Goal: Task Accomplishment & Management: Manage account settings

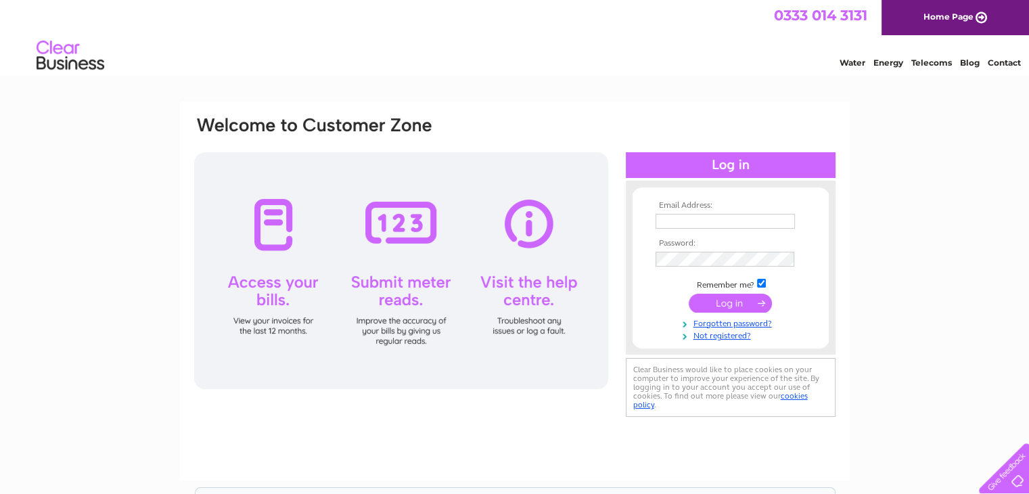
type input "blackfordestates@gmail.com"
click at [713, 302] on input "submit" at bounding box center [729, 302] width 83 height 19
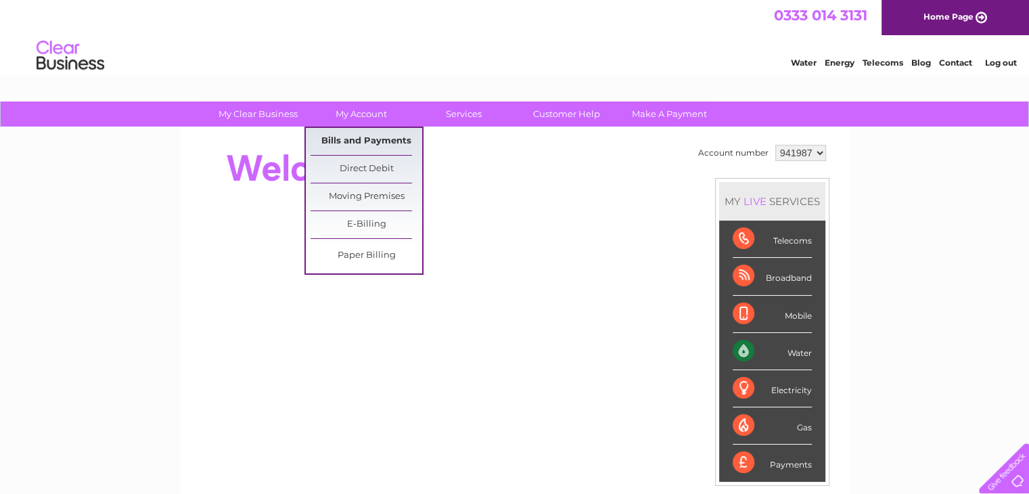
click at [350, 134] on link "Bills and Payments" at bounding box center [366, 141] width 112 height 27
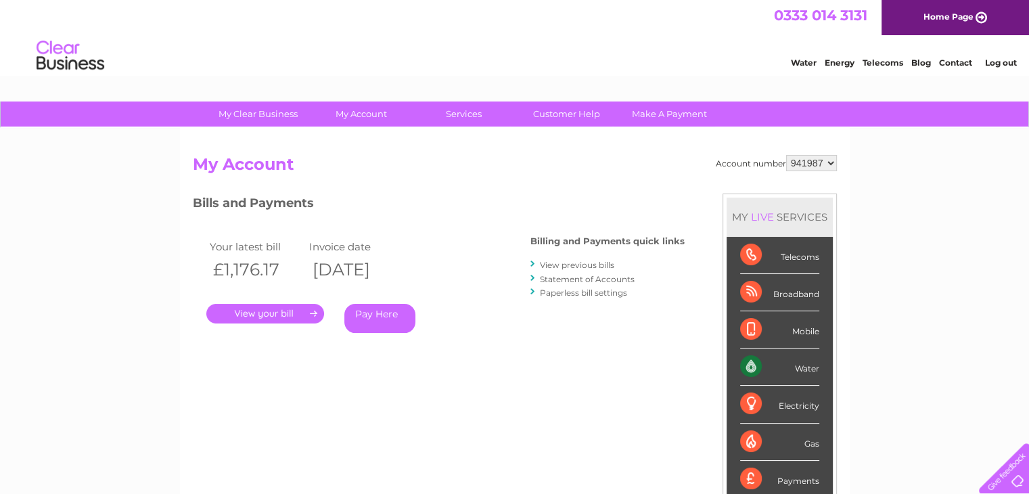
click at [258, 308] on link "." at bounding box center [265, 314] width 118 height 20
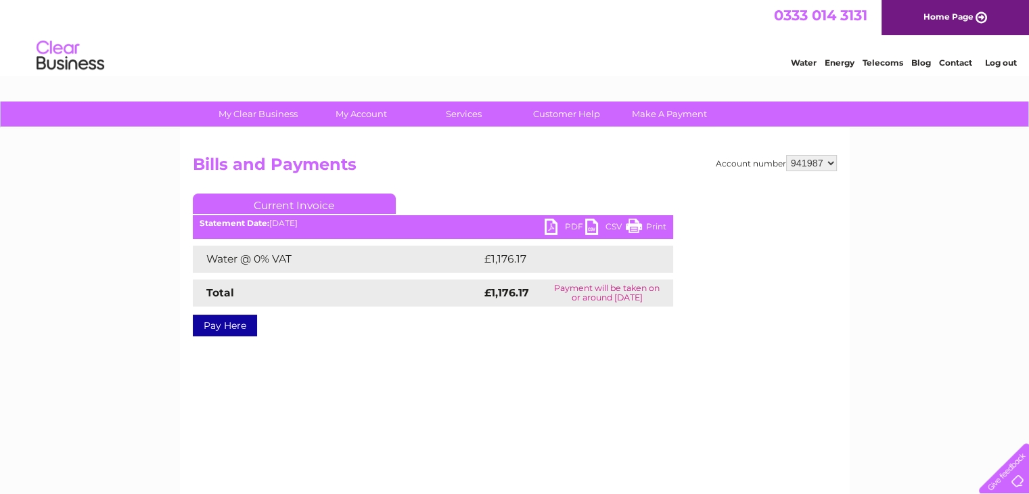
click at [573, 222] on link "PDF" at bounding box center [564, 228] width 41 height 20
